Goal: Transaction & Acquisition: Book appointment/travel/reservation

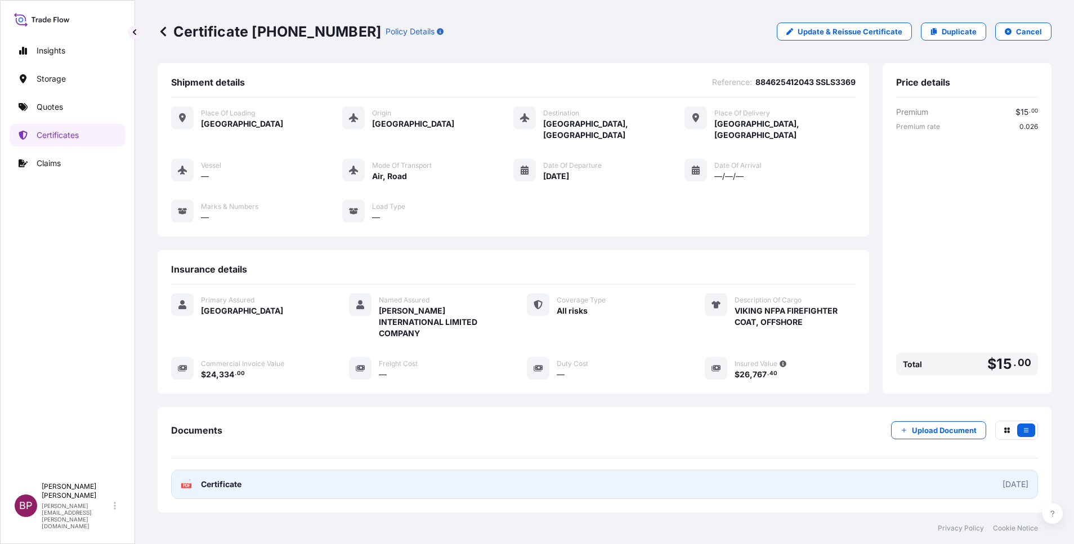
click at [234, 478] on span "Certificate" at bounding box center [221, 483] width 41 height 11
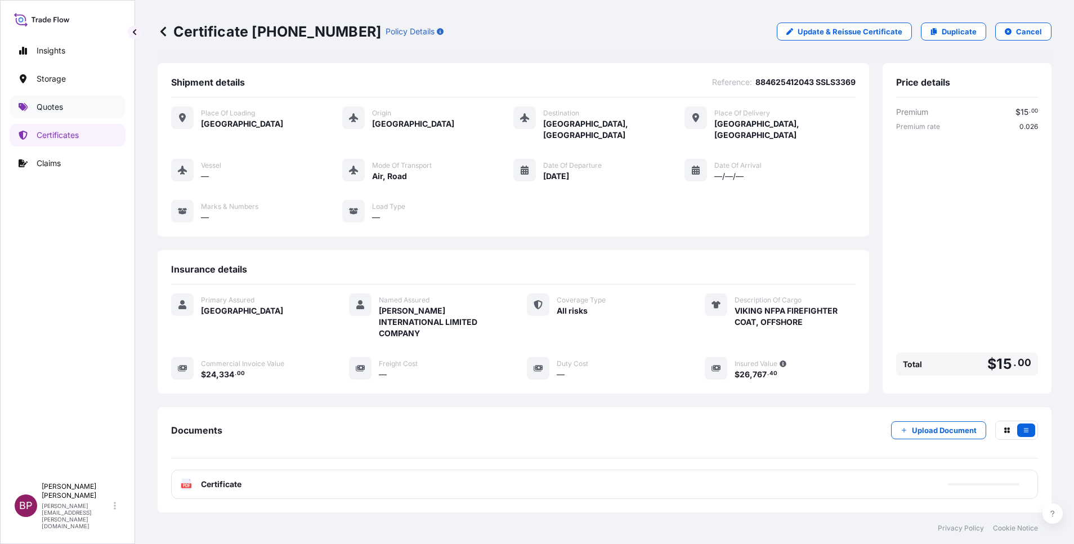
click at [43, 106] on p "Quotes" at bounding box center [50, 106] width 26 height 11
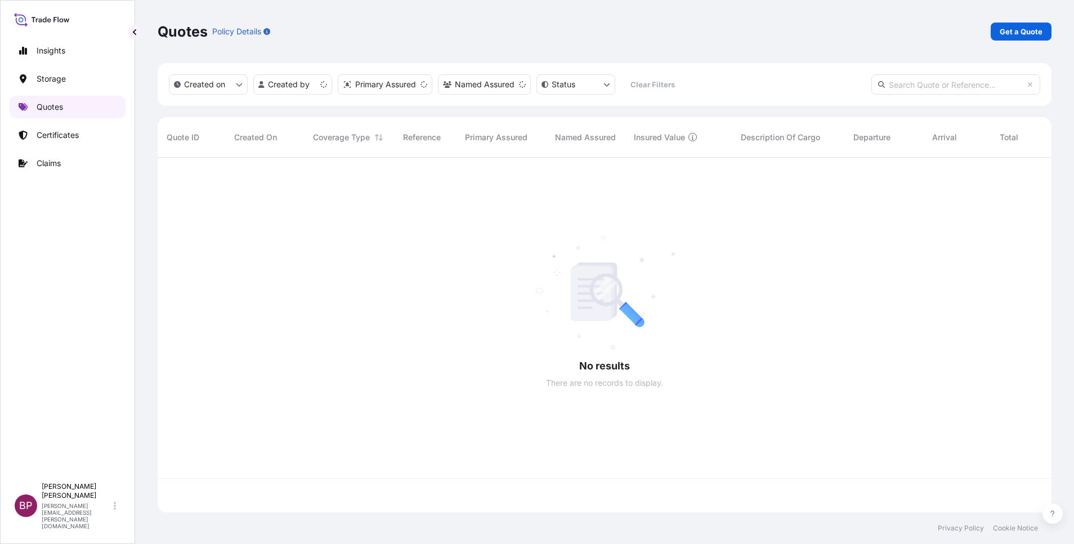
scroll to position [348, 881]
click at [1031, 36] on p "Get a Quote" at bounding box center [1021, 31] width 43 height 11
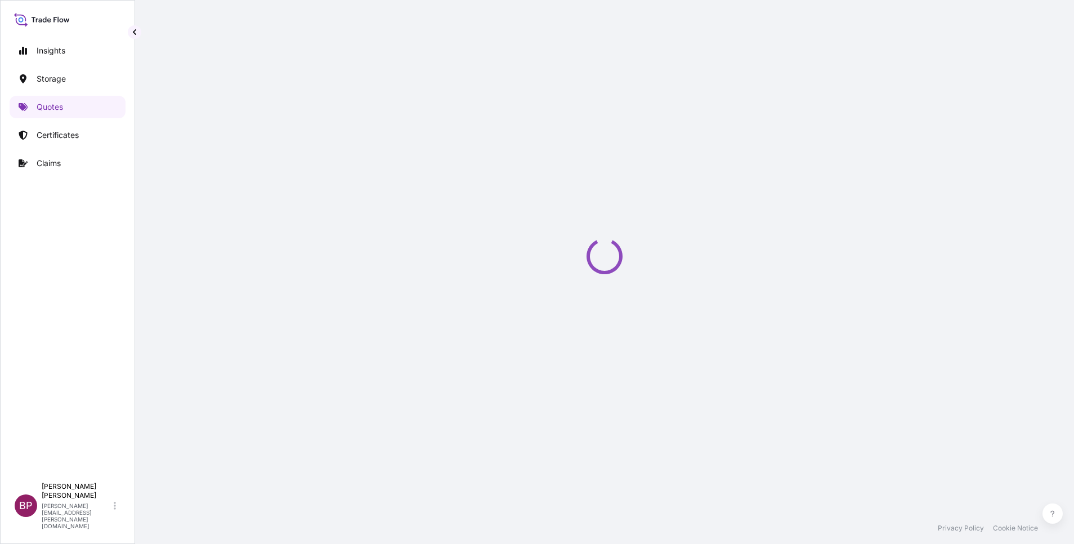
select select "Water"
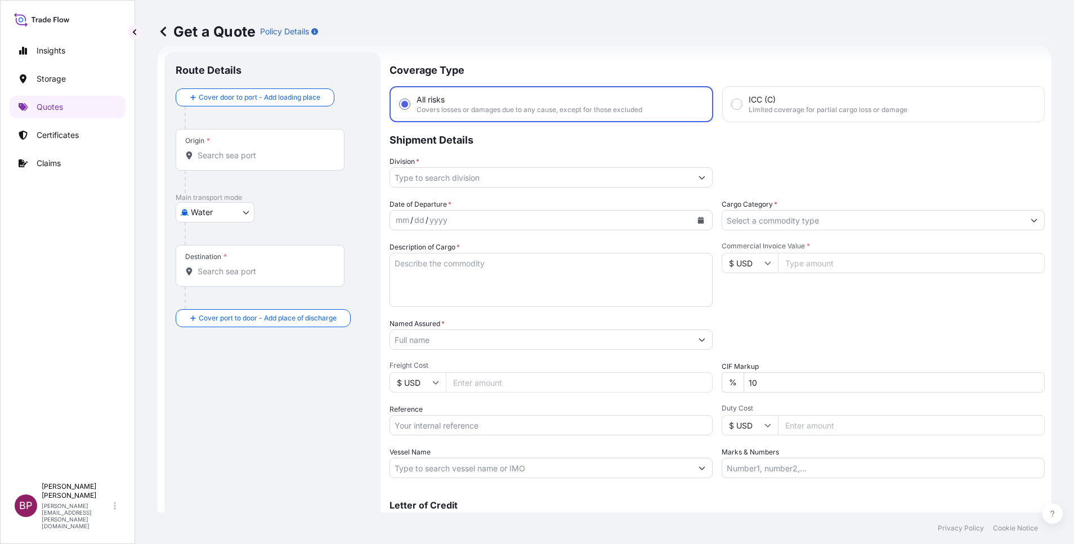
scroll to position [18, 0]
click at [489, 426] on input "Reference" at bounding box center [551, 424] width 323 height 20
paste input "SSLS3221"
type input "SSLS3221"
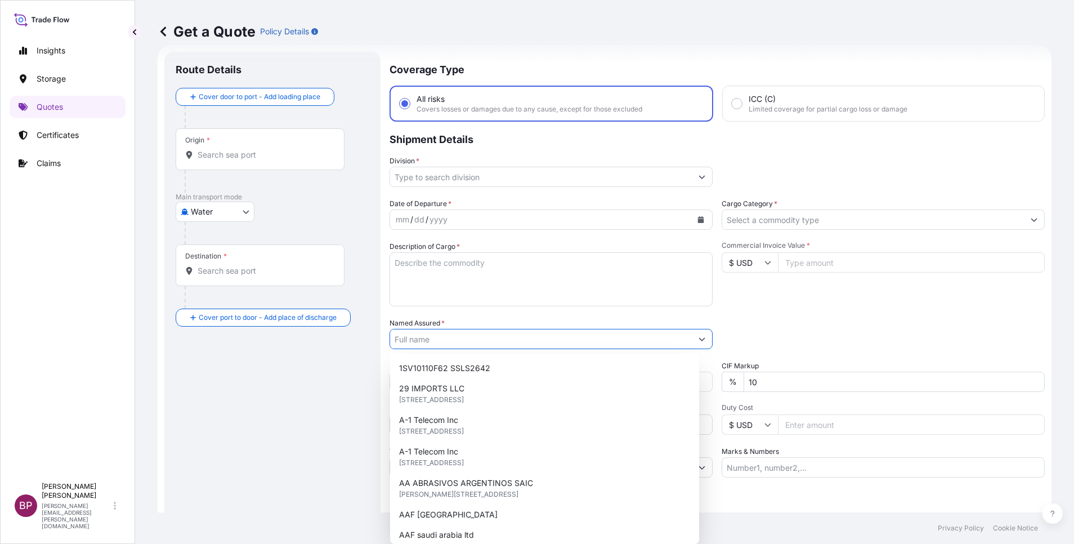
drag, startPoint x: 445, startPoint y: 340, endPoint x: 448, endPoint y: 331, distance: 9.3
click at [447, 335] on input "Named Assured *" at bounding box center [541, 339] width 302 height 20
paste input "WASAMAT REALESTATE CO"
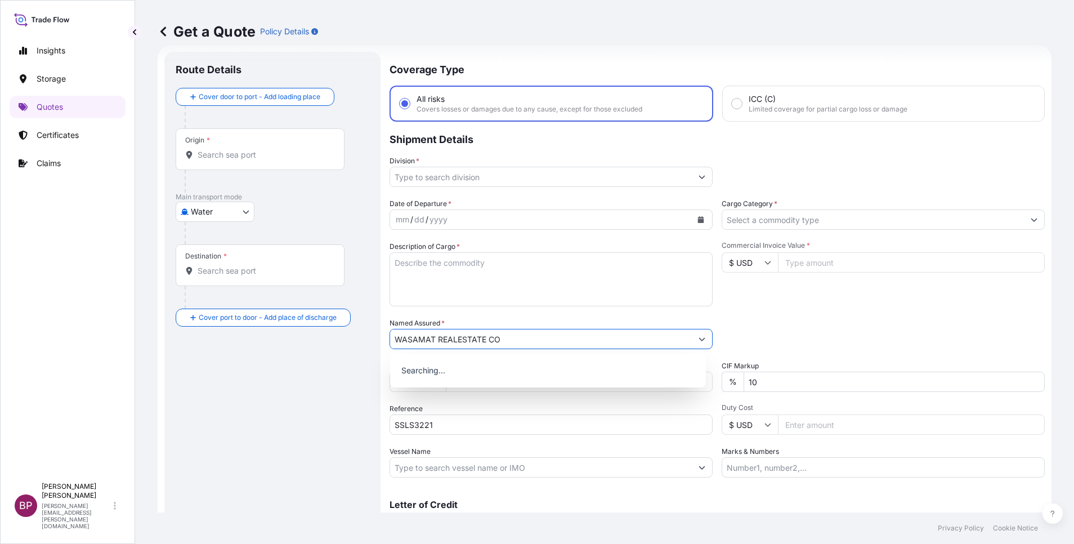
type input "WASAMAT REALESTATE CO"
click at [504, 290] on textarea "Description of Cargo *" at bounding box center [551, 279] width 323 height 54
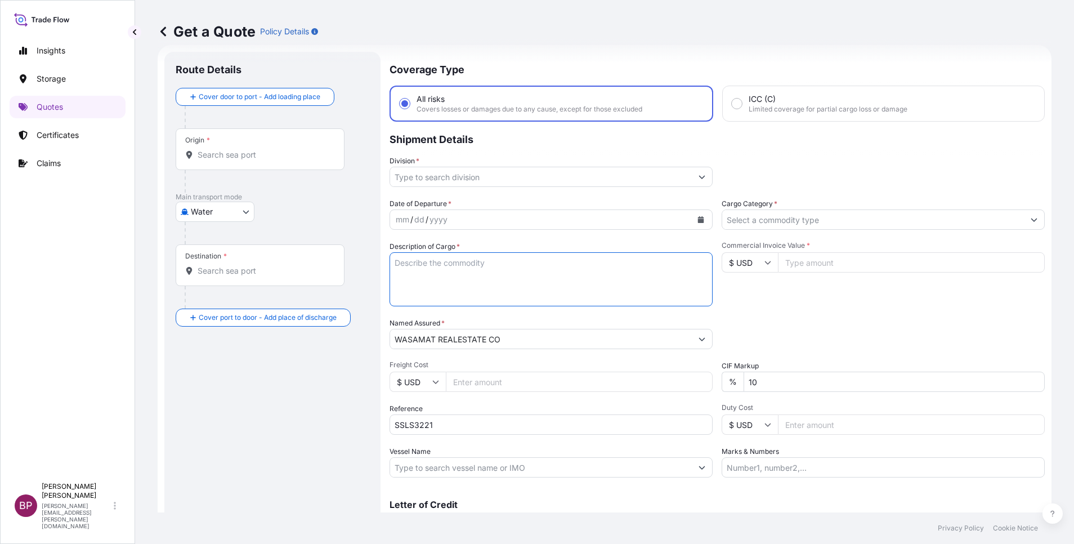
paste textarea "Chandeliers"
type textarea "Chandeliers"
click at [746, 263] on input "$ USD" at bounding box center [750, 262] width 56 height 20
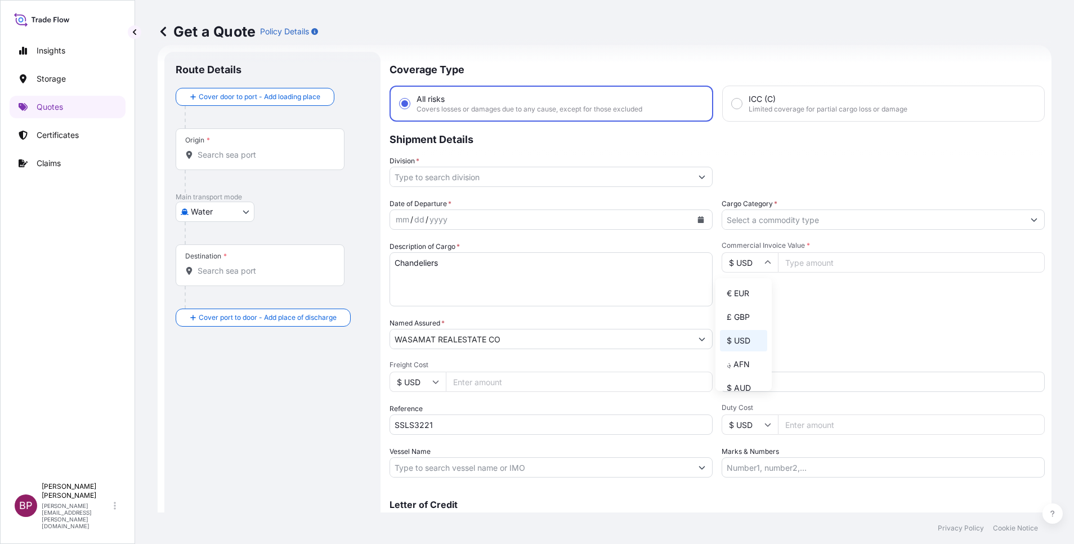
click at [742, 304] on div "€ EUR" at bounding box center [743, 293] width 47 height 21
type input "€ EUR"
click at [834, 261] on input "Commercial Invoice Value *" at bounding box center [911, 262] width 267 height 20
paste input "13735.26"
type input "13735.26"
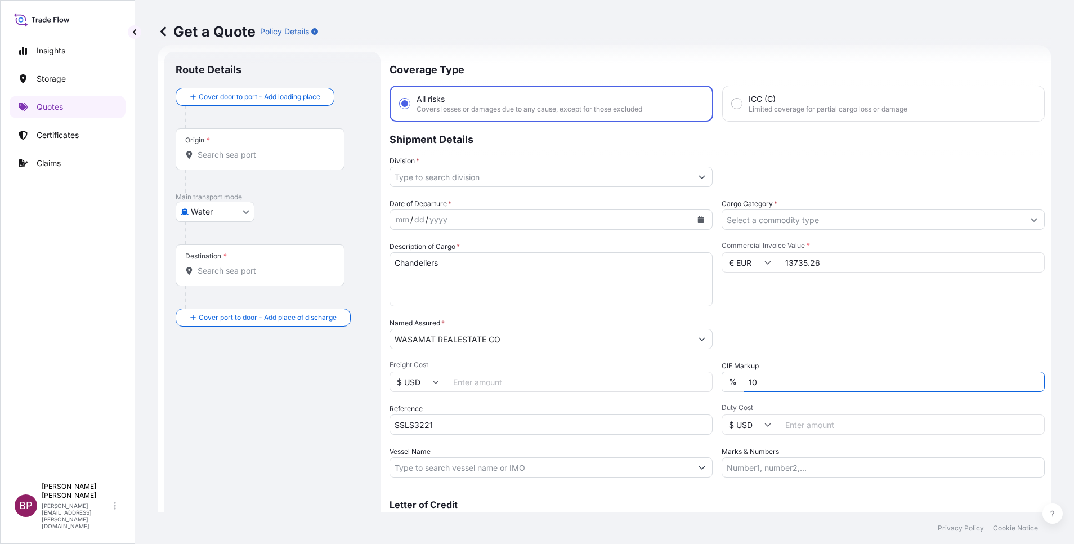
drag, startPoint x: 770, startPoint y: 385, endPoint x: 557, endPoint y: 370, distance: 213.3
click at [589, 372] on div "Date of Departure * mm / dd / yyyy Cargo Category * Description of Cargo * Chan…" at bounding box center [717, 337] width 655 height 279
type input "0"
click at [237, 211] on body "0 Insights Storage Quotes Certificates Claims BP [PERSON_NAME] Kurian [EMAIL_AD…" at bounding box center [537, 272] width 1074 height 544
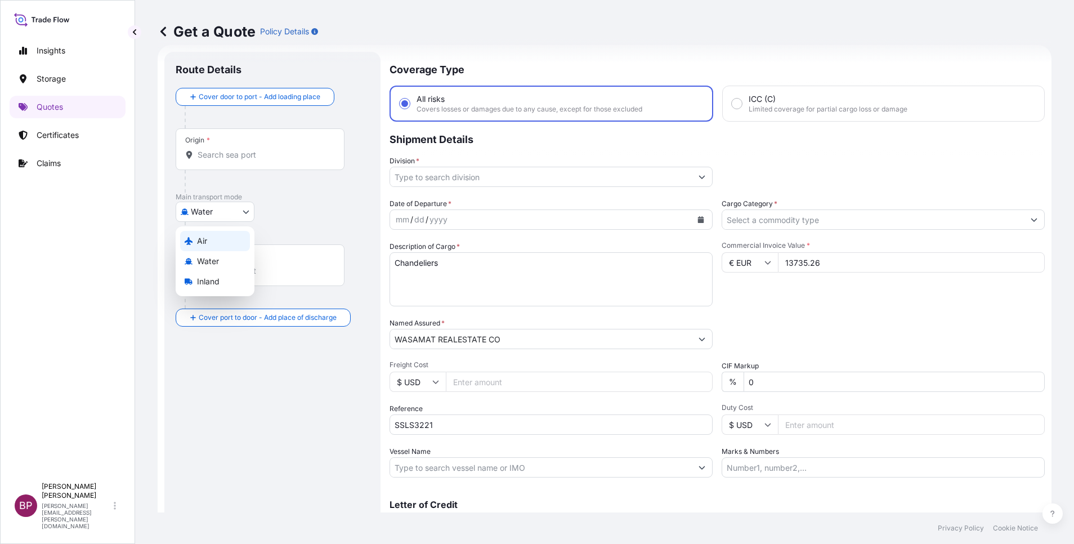
click at [228, 244] on div "Air" at bounding box center [215, 241] width 70 height 20
select select "Air"
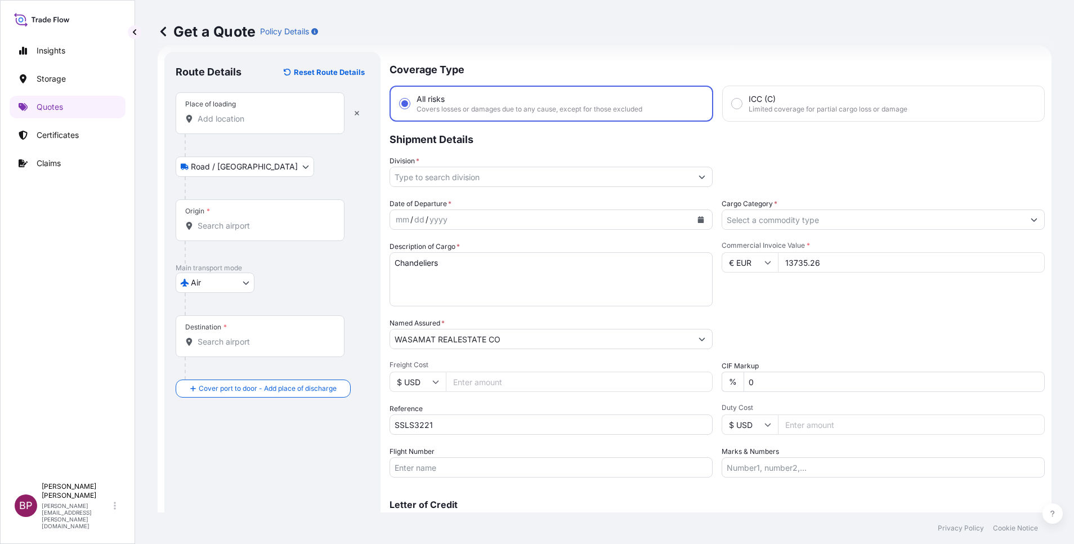
click at [240, 122] on input "Place of loading" at bounding box center [264, 118] width 133 height 11
paste input "[PERSON_NAME]"
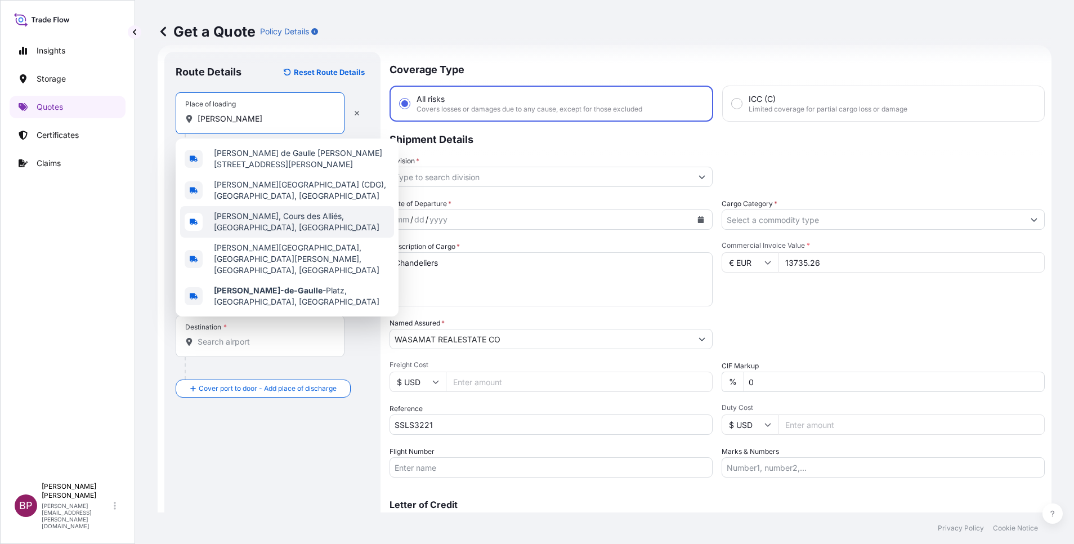
click at [279, 217] on span "[PERSON_NAME], Cours des Alliés, [GEOGRAPHIC_DATA], [GEOGRAPHIC_DATA]" at bounding box center [302, 222] width 176 height 23
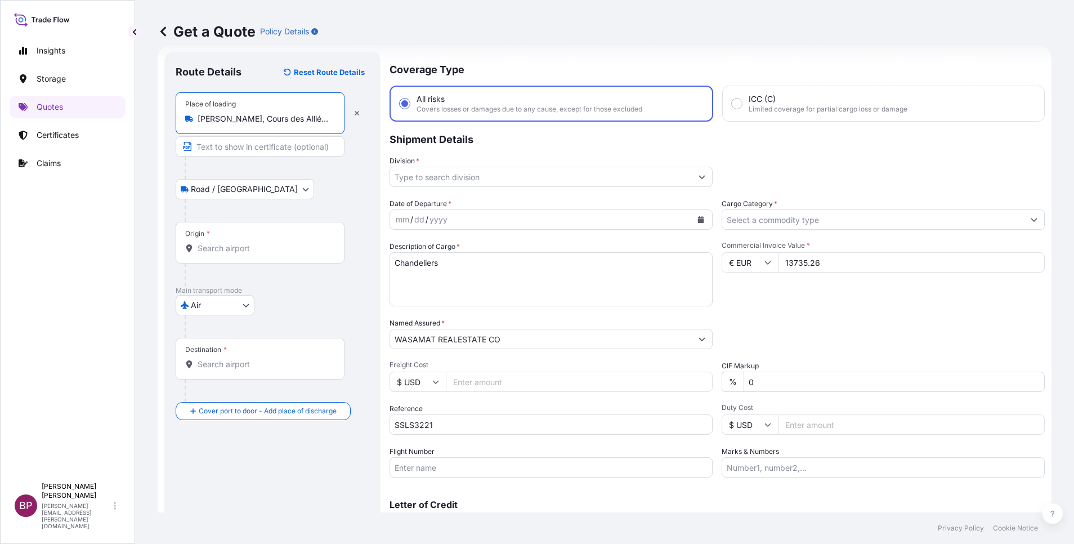
type input "[PERSON_NAME], Cours des Alliés, [GEOGRAPHIC_DATA], [GEOGRAPHIC_DATA]"
click at [242, 247] on input "Origin *" at bounding box center [264, 248] width 133 height 11
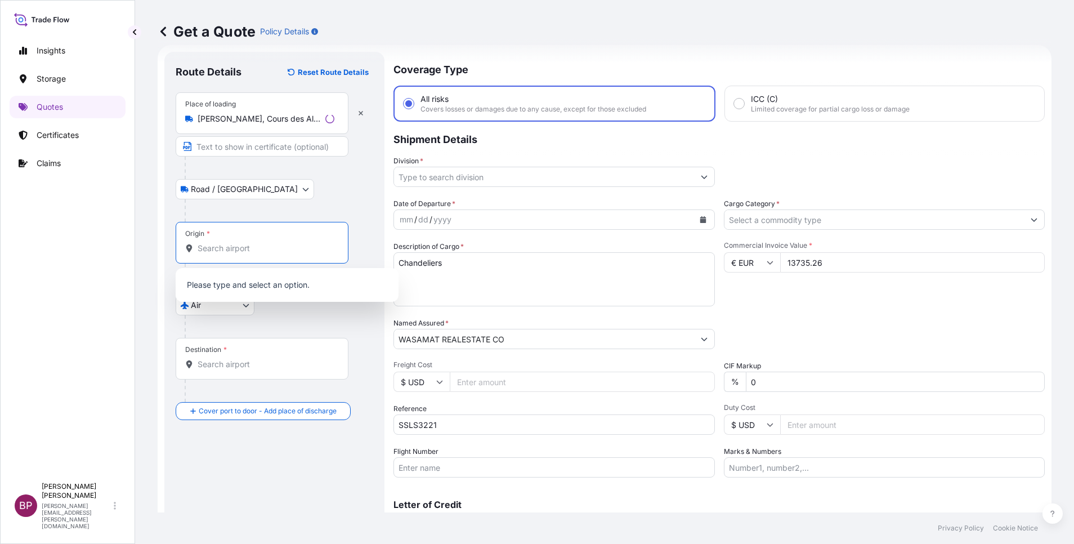
paste input "[PERSON_NAME]"
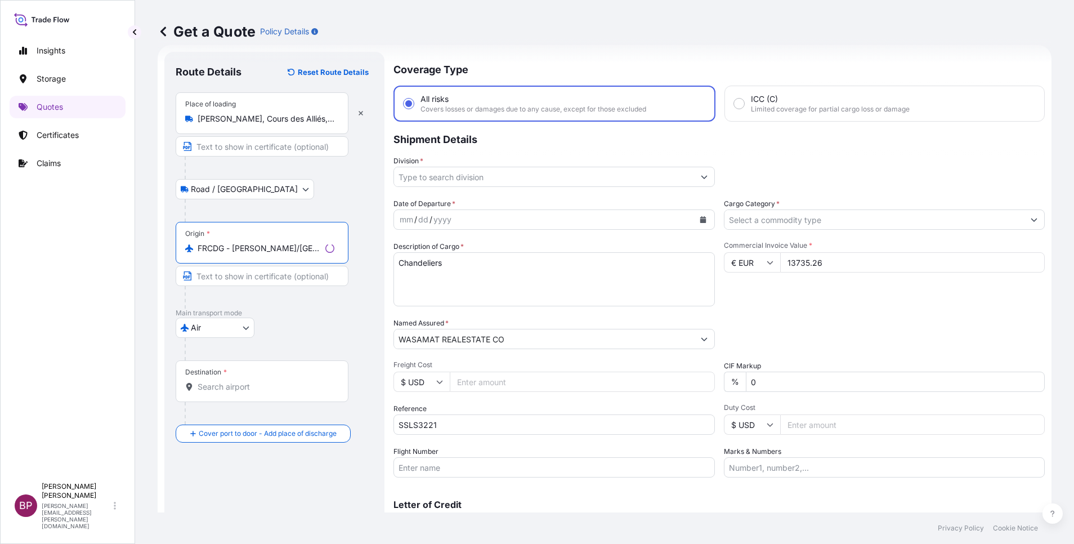
type input "FRCDG - [PERSON_NAME]/[GEOGRAPHIC_DATA], [GEOGRAPHIC_DATA]"
click at [258, 391] on input "Destination *" at bounding box center [266, 386] width 137 height 11
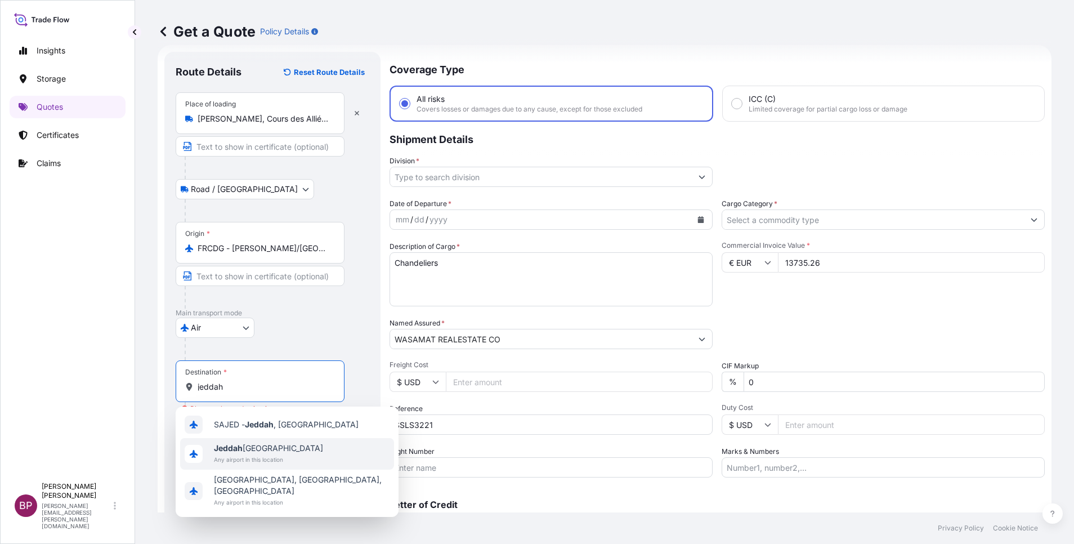
click at [289, 457] on span "Any airport in this location" at bounding box center [268, 459] width 109 height 11
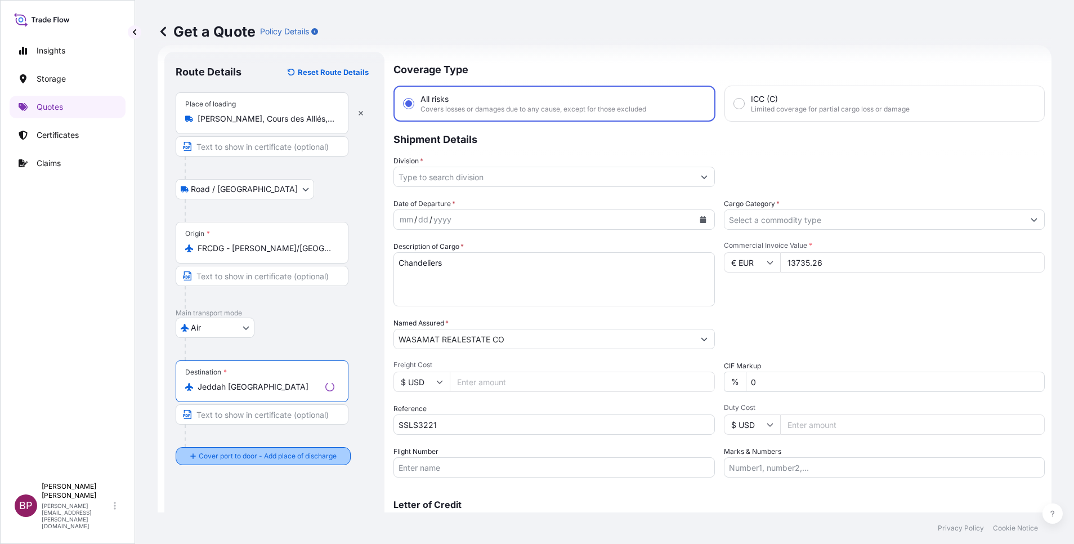
type input "Jeddah [GEOGRAPHIC_DATA]"
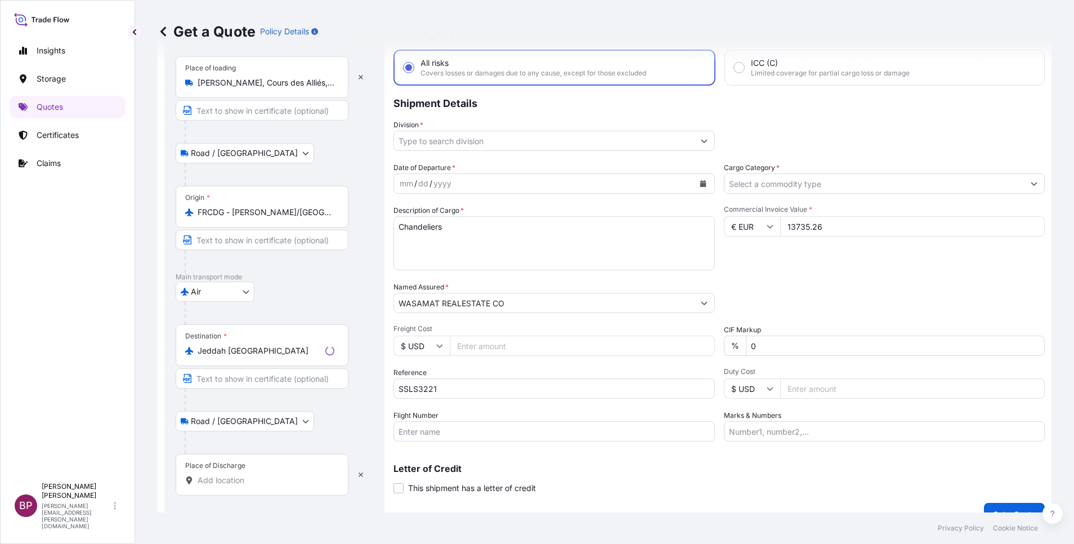
scroll to position [74, 0]
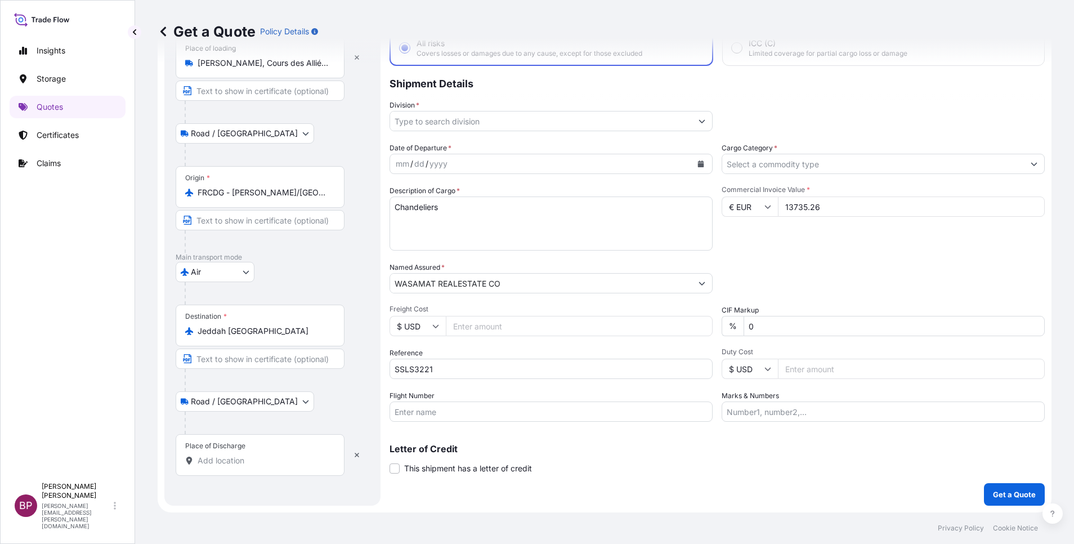
click at [262, 457] on input "Place of Discharge" at bounding box center [264, 460] width 133 height 11
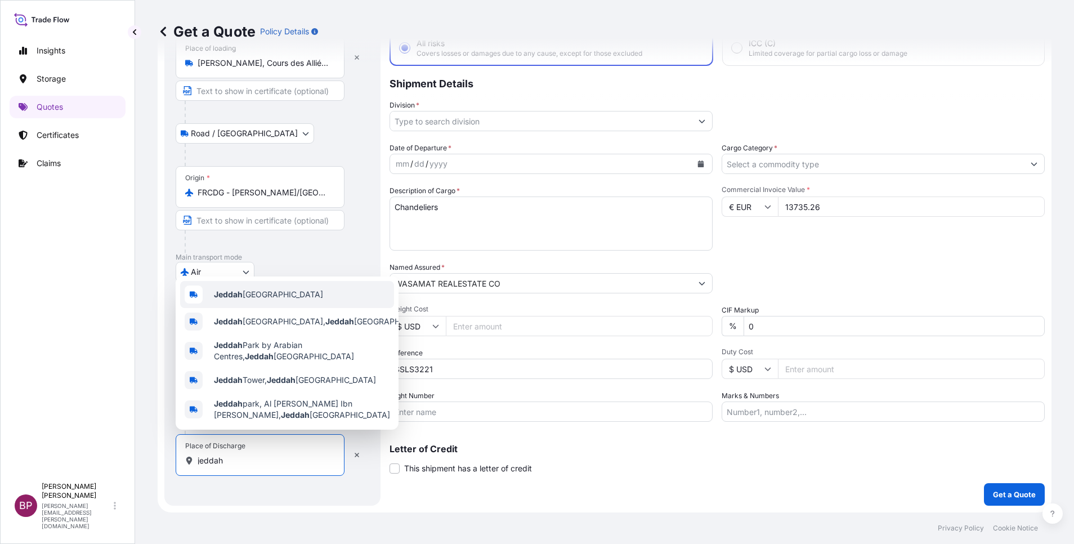
click at [277, 289] on span "Jeddah [GEOGRAPHIC_DATA]" at bounding box center [268, 294] width 109 height 11
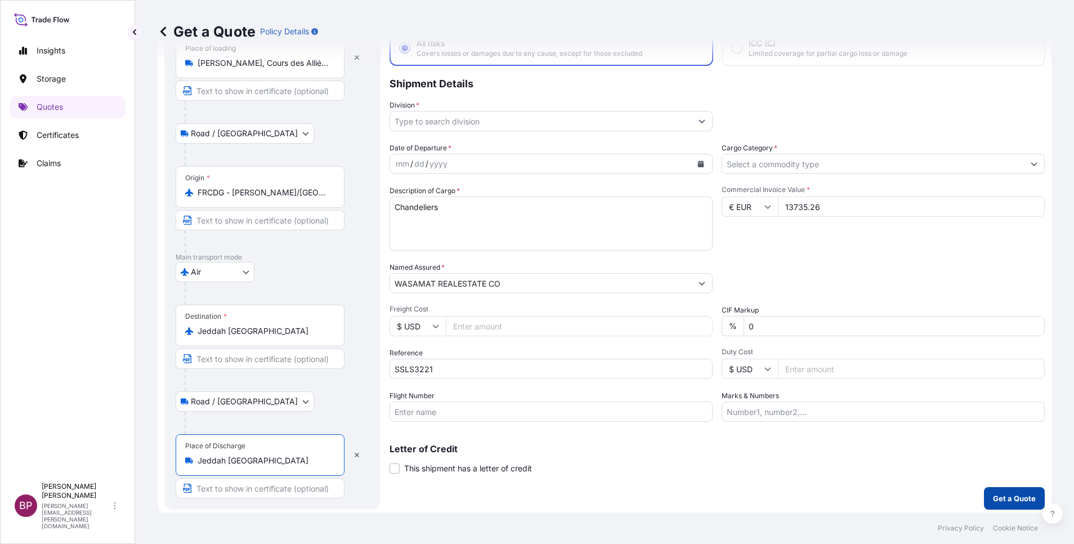
type input "Jeddah [GEOGRAPHIC_DATA]"
click at [1009, 505] on button "Get a Quote" at bounding box center [1014, 498] width 61 height 23
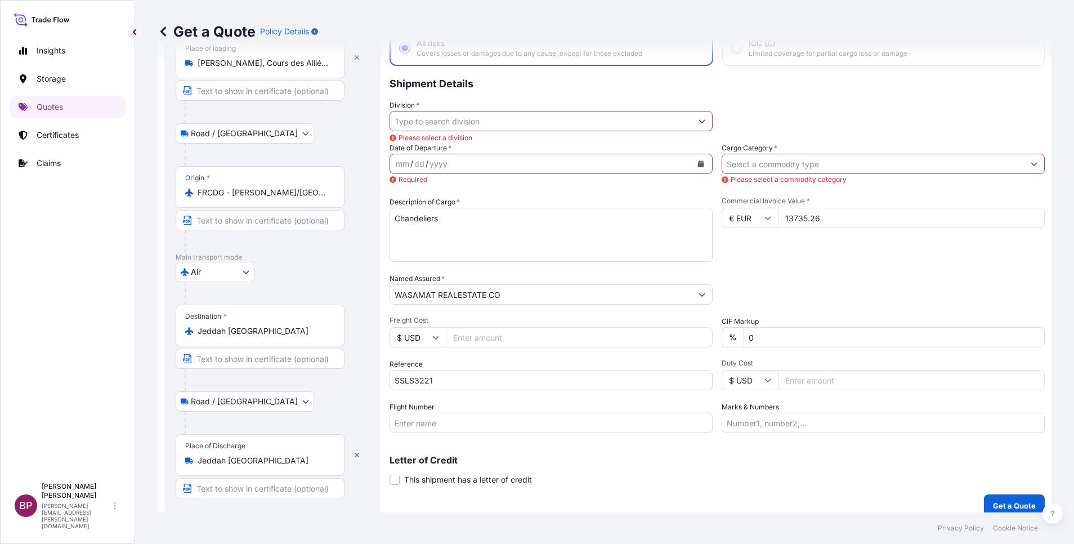
click at [698, 164] on icon "Calendar" at bounding box center [701, 163] width 6 height 7
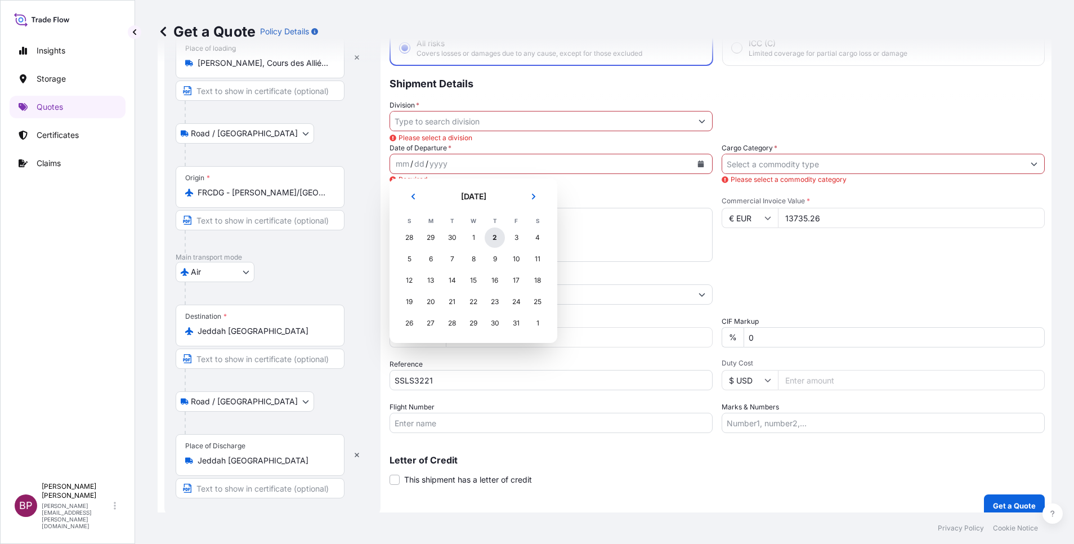
click at [495, 234] on div "2" at bounding box center [495, 237] width 20 height 20
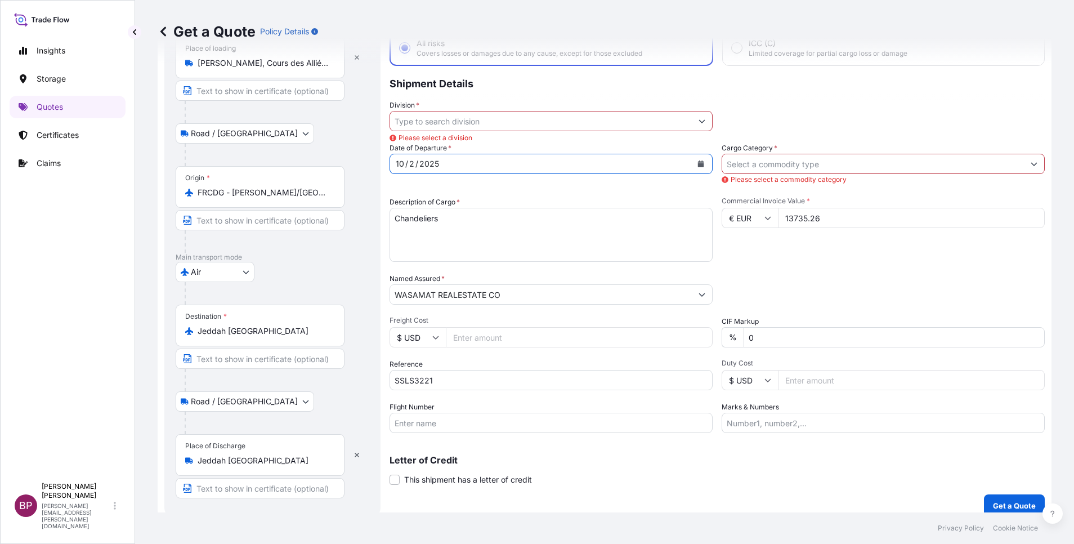
click at [778, 159] on input "Cargo Category *" at bounding box center [873, 164] width 302 height 20
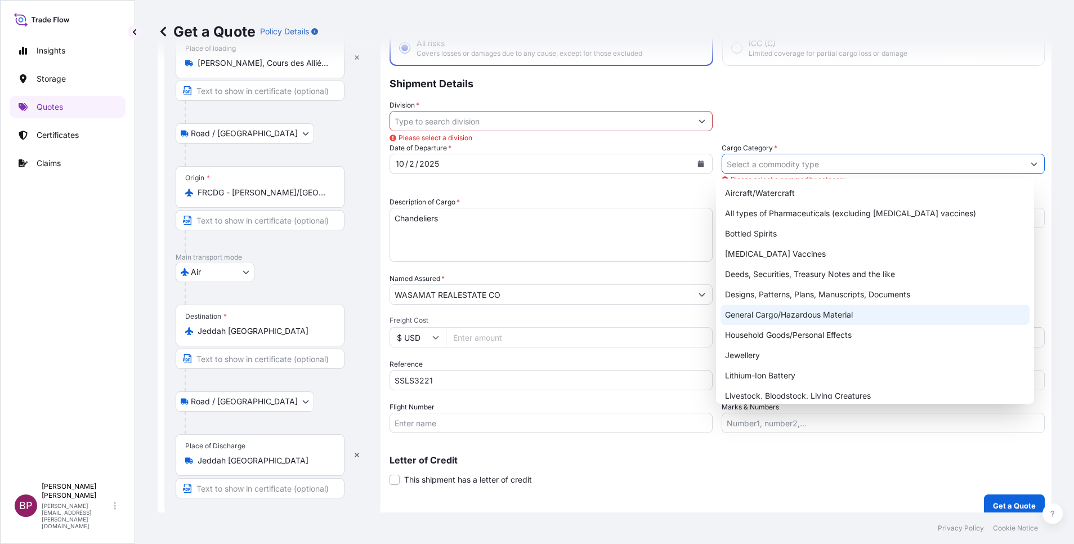
click at [777, 314] on div "General Cargo/Hazardous Material" at bounding box center [875, 315] width 309 height 20
type input "General Cargo/Hazardous Material"
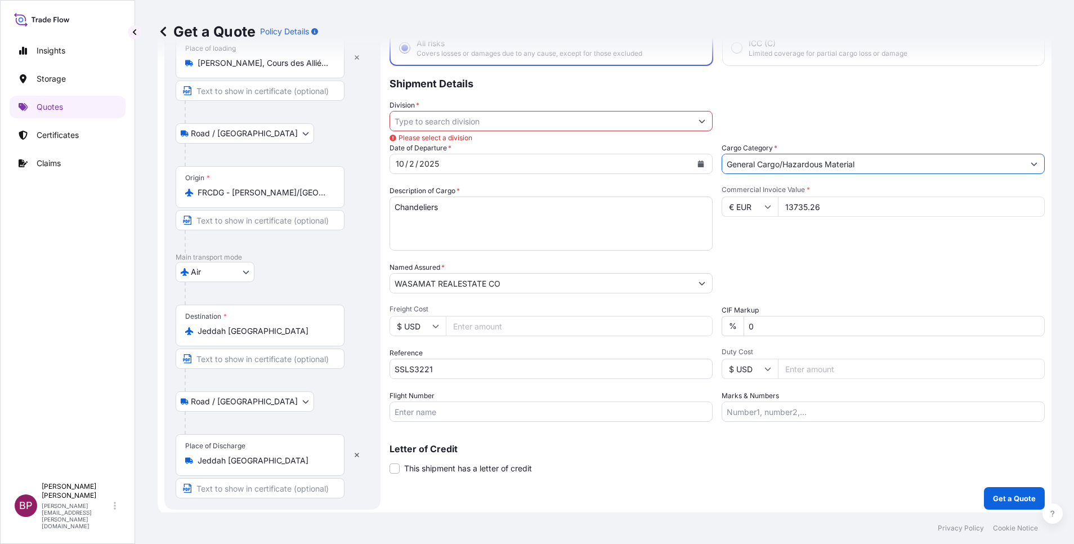
click at [699, 120] on icon "Show suggestions" at bounding box center [702, 121] width 7 height 7
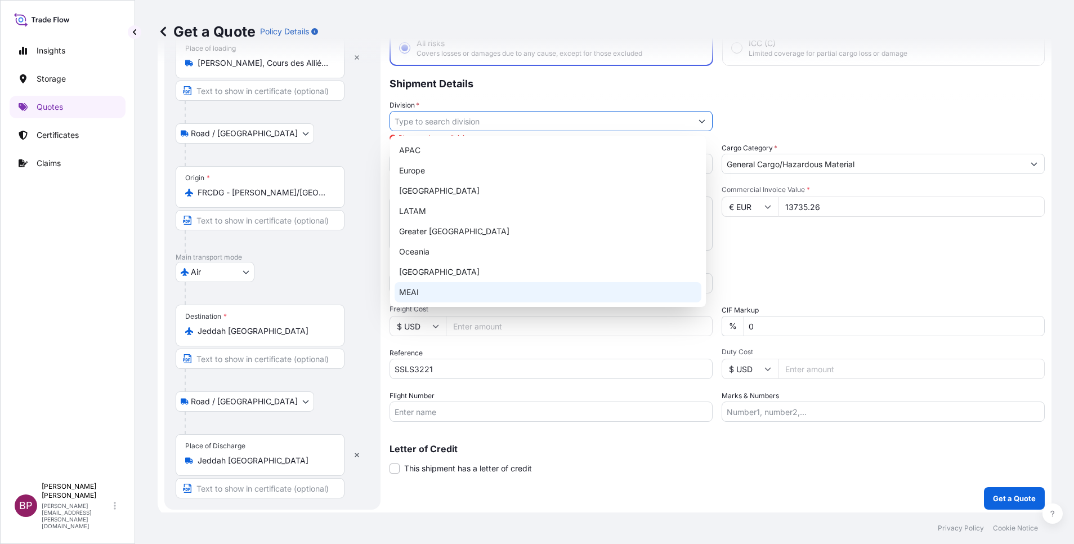
click at [474, 297] on div "MEAI" at bounding box center [548, 292] width 307 height 20
type input "MEAI"
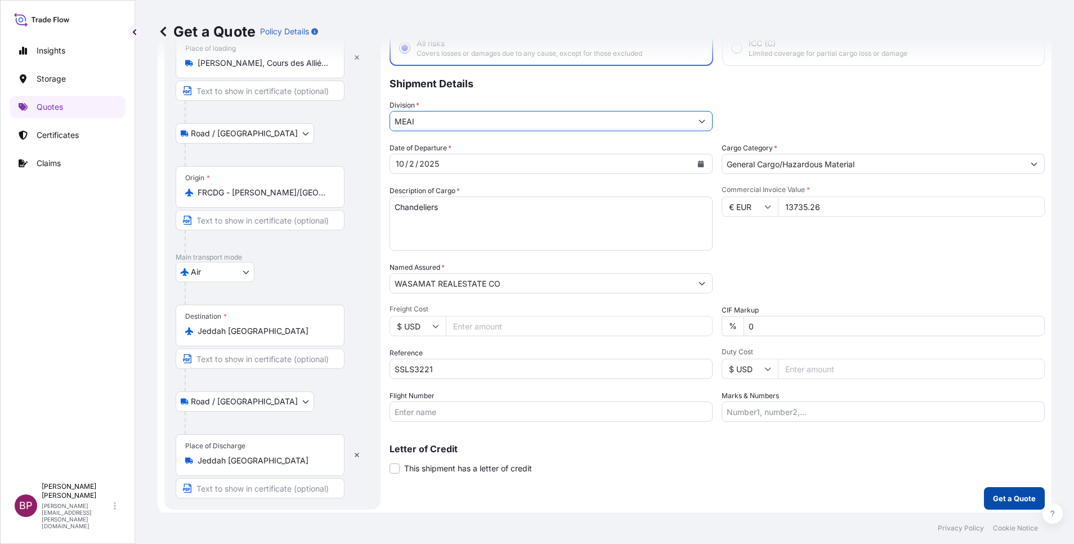
click at [995, 496] on p "Get a Quote" at bounding box center [1014, 498] width 43 height 11
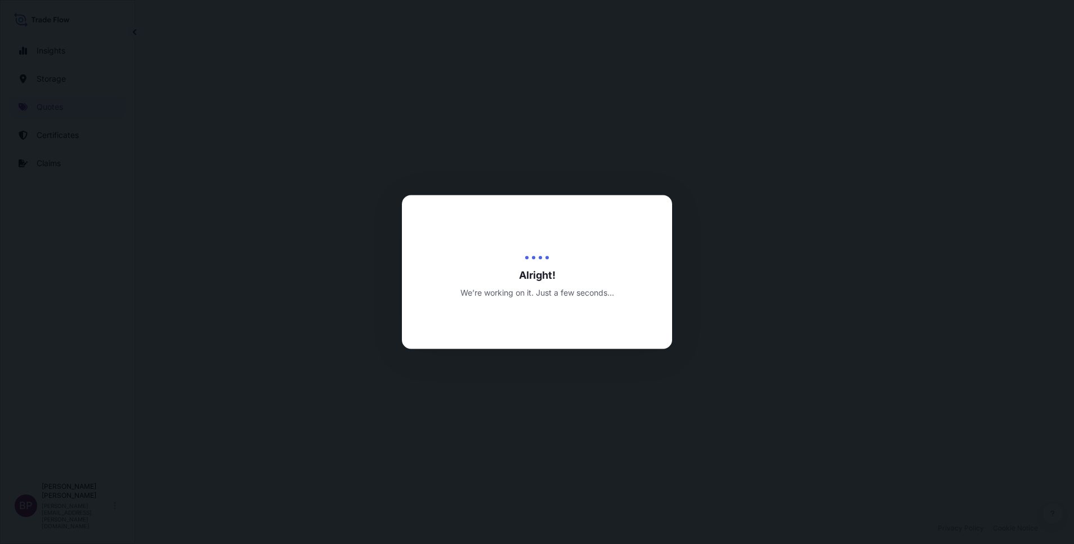
select select "Road / [GEOGRAPHIC_DATA]"
select select "Air"
select select "Road / [GEOGRAPHIC_DATA]"
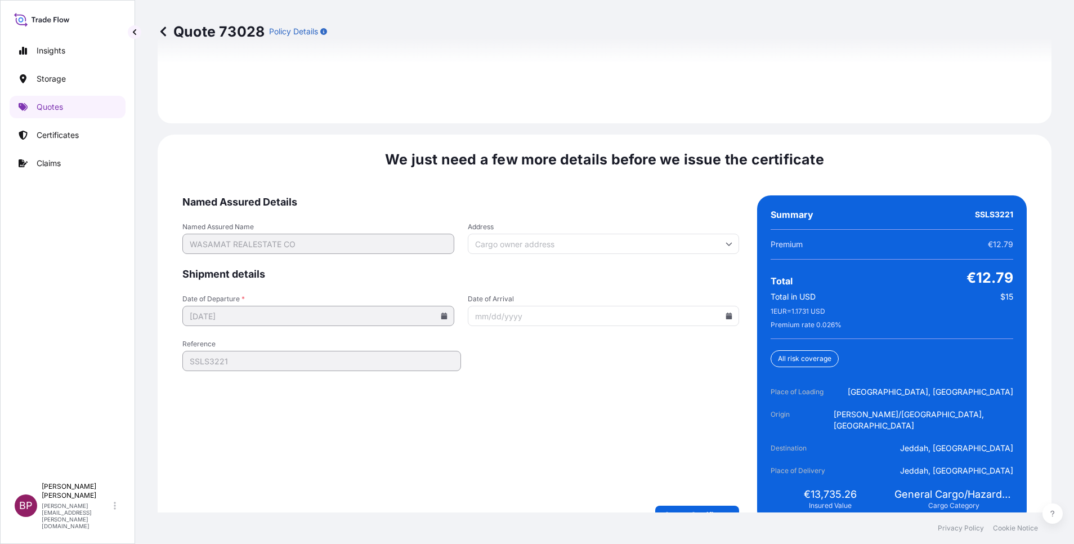
scroll to position [1727, 0]
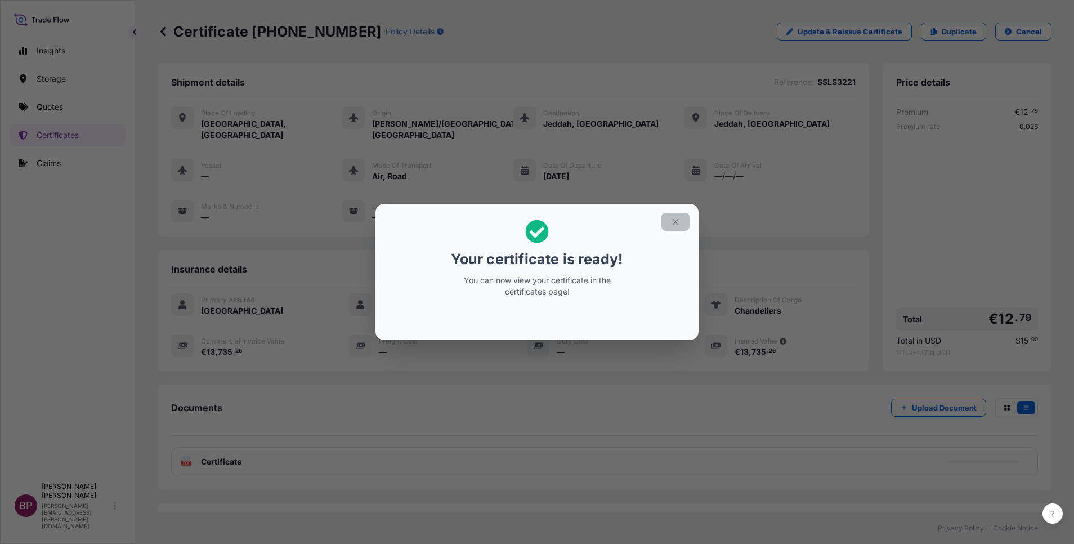
click at [675, 221] on icon "button" at bounding box center [675, 222] width 10 height 10
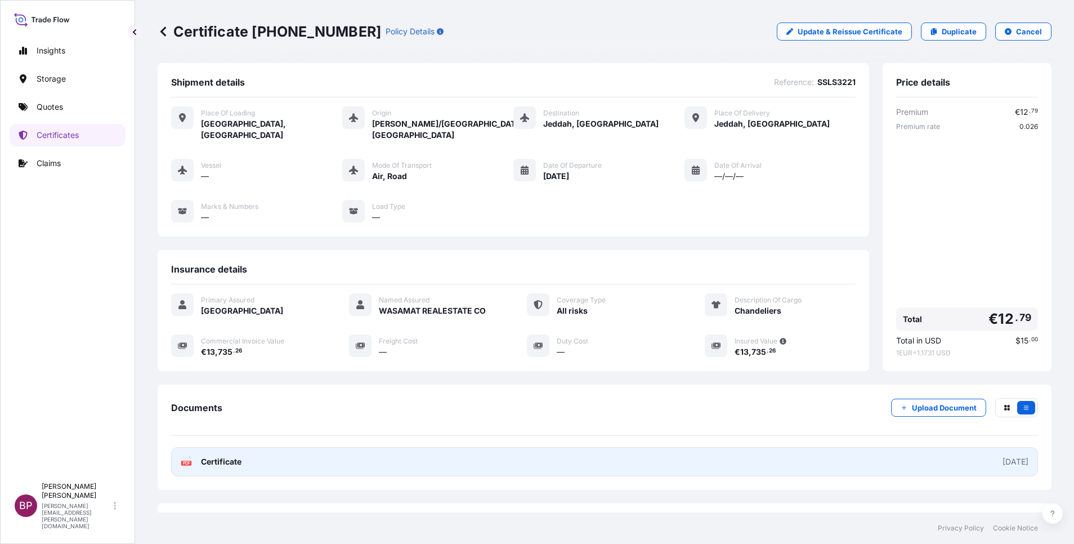
click at [215, 459] on span "Certificate" at bounding box center [221, 461] width 41 height 11
